Goal: Find specific page/section: Find specific page/section

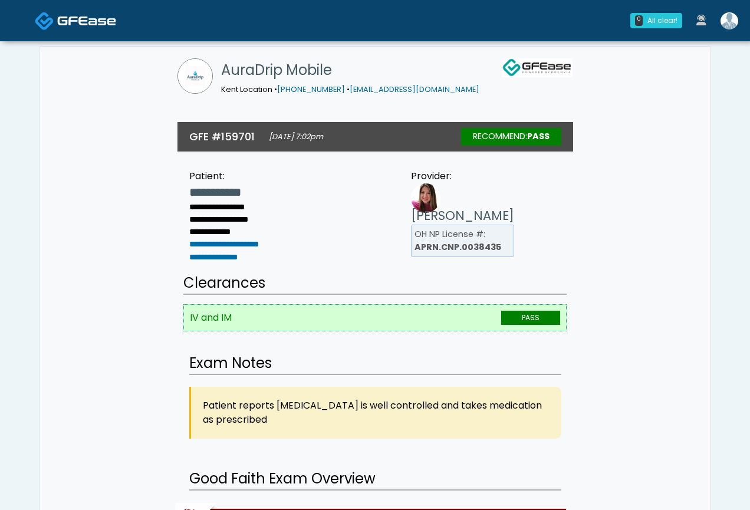
click at [145, 77] on div "AuraDrip Mobile Kent Location • [PHONE_NUMBER] • [EMAIL_ADDRESS][DOMAIN_NAME]" at bounding box center [374, 82] width 653 height 70
click at [107, 82] on div "AuraDrip Mobile Kent Location • [PHONE_NUMBER] • [EMAIL_ADDRESS][DOMAIN_NAME]" at bounding box center [374, 82] width 653 height 70
drag, startPoint x: 107, startPoint y: 84, endPoint x: 107, endPoint y: 119, distance: 35.4
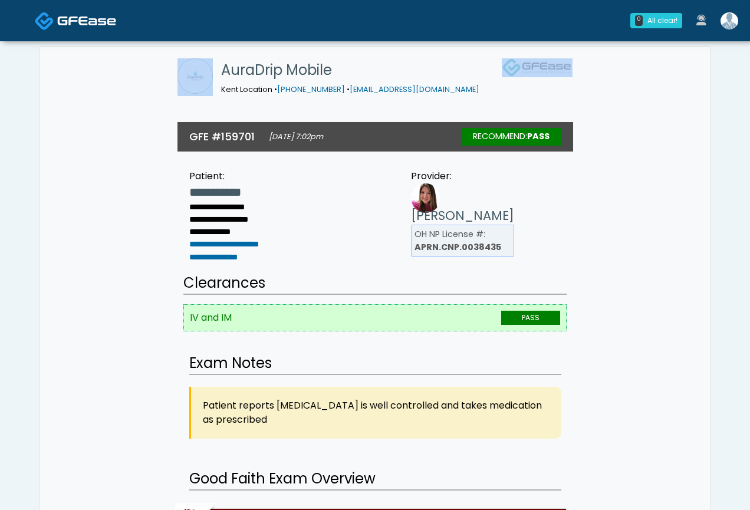
click at [107, 99] on div "AuraDrip Mobile Kent Location • [PHONE_NUMBER] • [EMAIL_ADDRESS][DOMAIN_NAME]" at bounding box center [374, 82] width 653 height 70
drag, startPoint x: 107, startPoint y: 119, endPoint x: 113, endPoint y: 140, distance: 22.0
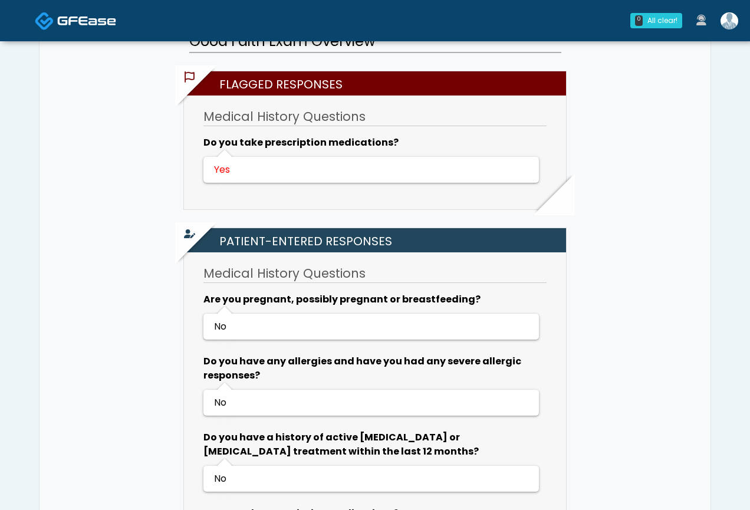
scroll to position [432, 0]
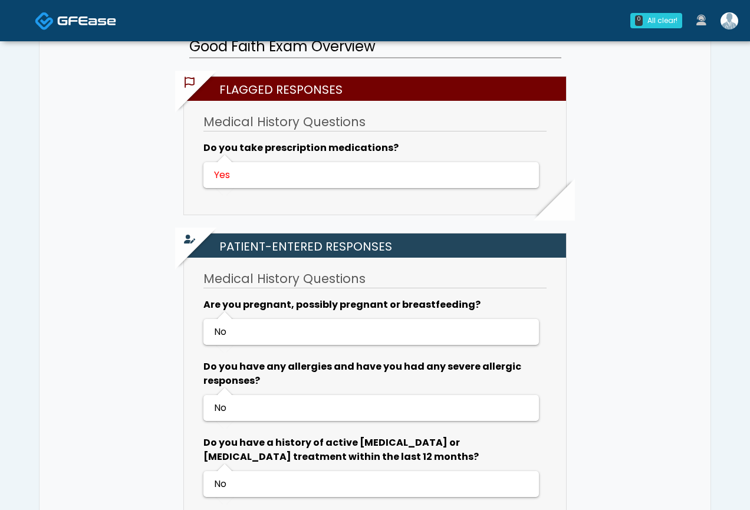
click at [703, 23] on icon at bounding box center [701, 20] width 10 height 11
click at [733, 22] on img at bounding box center [729, 20] width 18 height 17
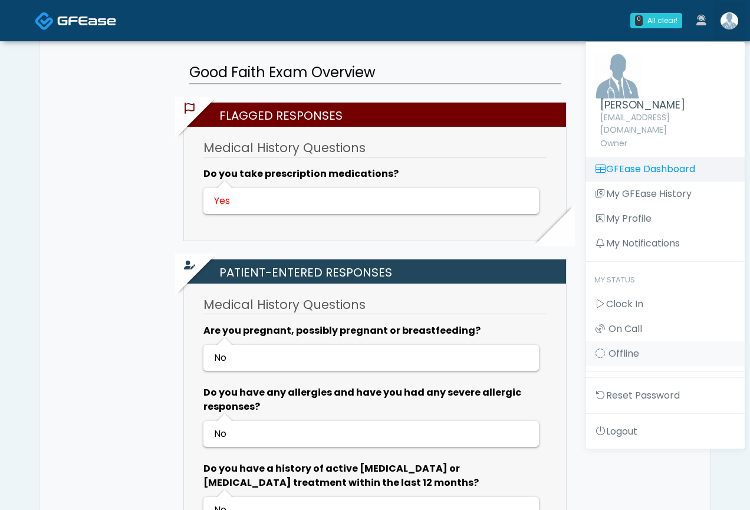
click at [663, 160] on link "GFEase Dashboard" at bounding box center [664, 169] width 159 height 25
